Goal: Check status: Check status

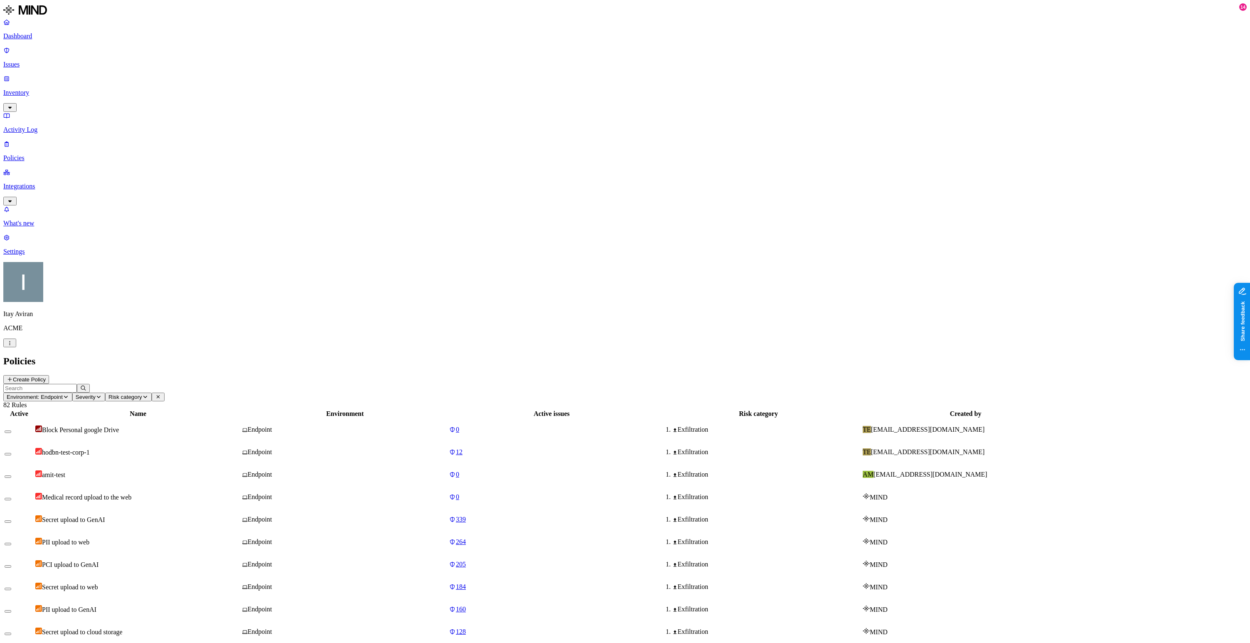
click at [49, 61] on p "Issues" at bounding box center [625, 64] width 1244 height 7
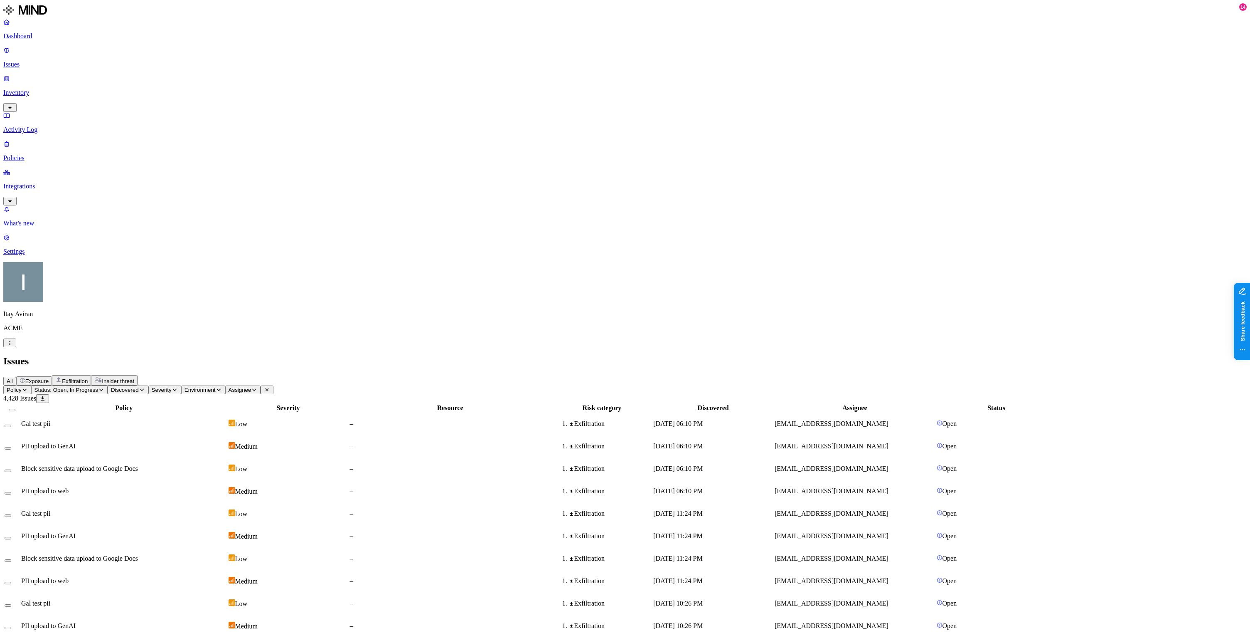
click at [98, 387] on span "Status: Open, In Progress" at bounding box center [67, 390] width 64 height 6
click at [168, 112] on span "Resolved" at bounding box center [168, 115] width 25 height 7
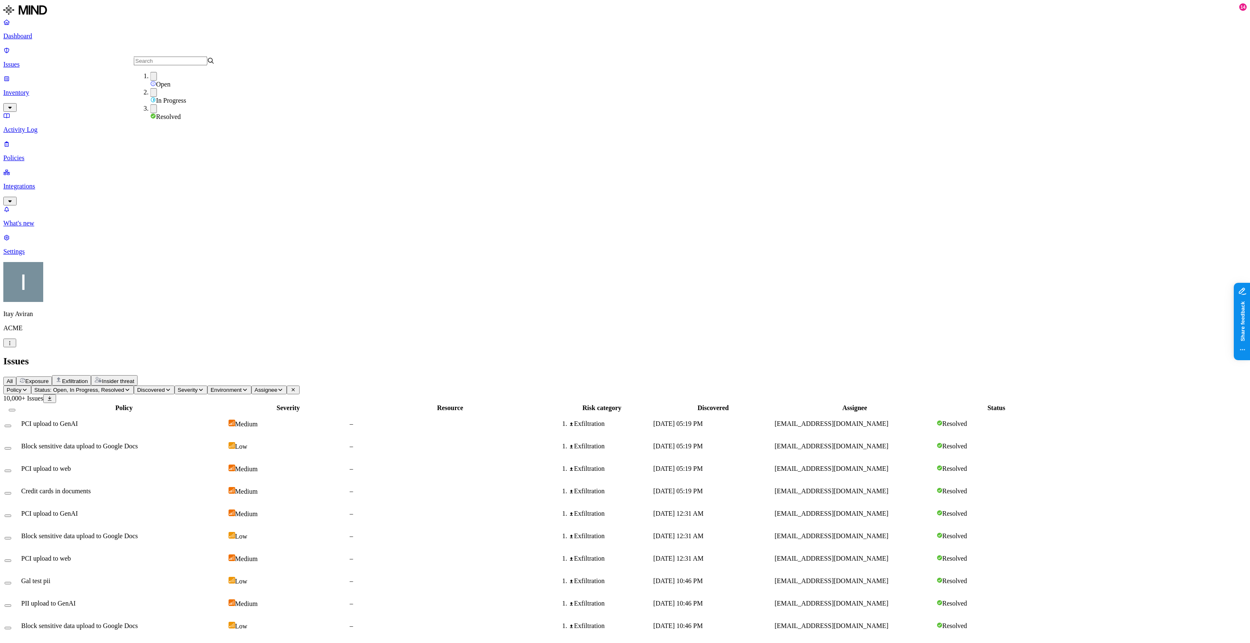
click at [483, 404] on th "Resource" at bounding box center [451, 408] width 202 height 8
click at [542, 420] on div "–" at bounding box center [450, 423] width 201 height 7
